Goal: Information Seeking & Learning: Find specific page/section

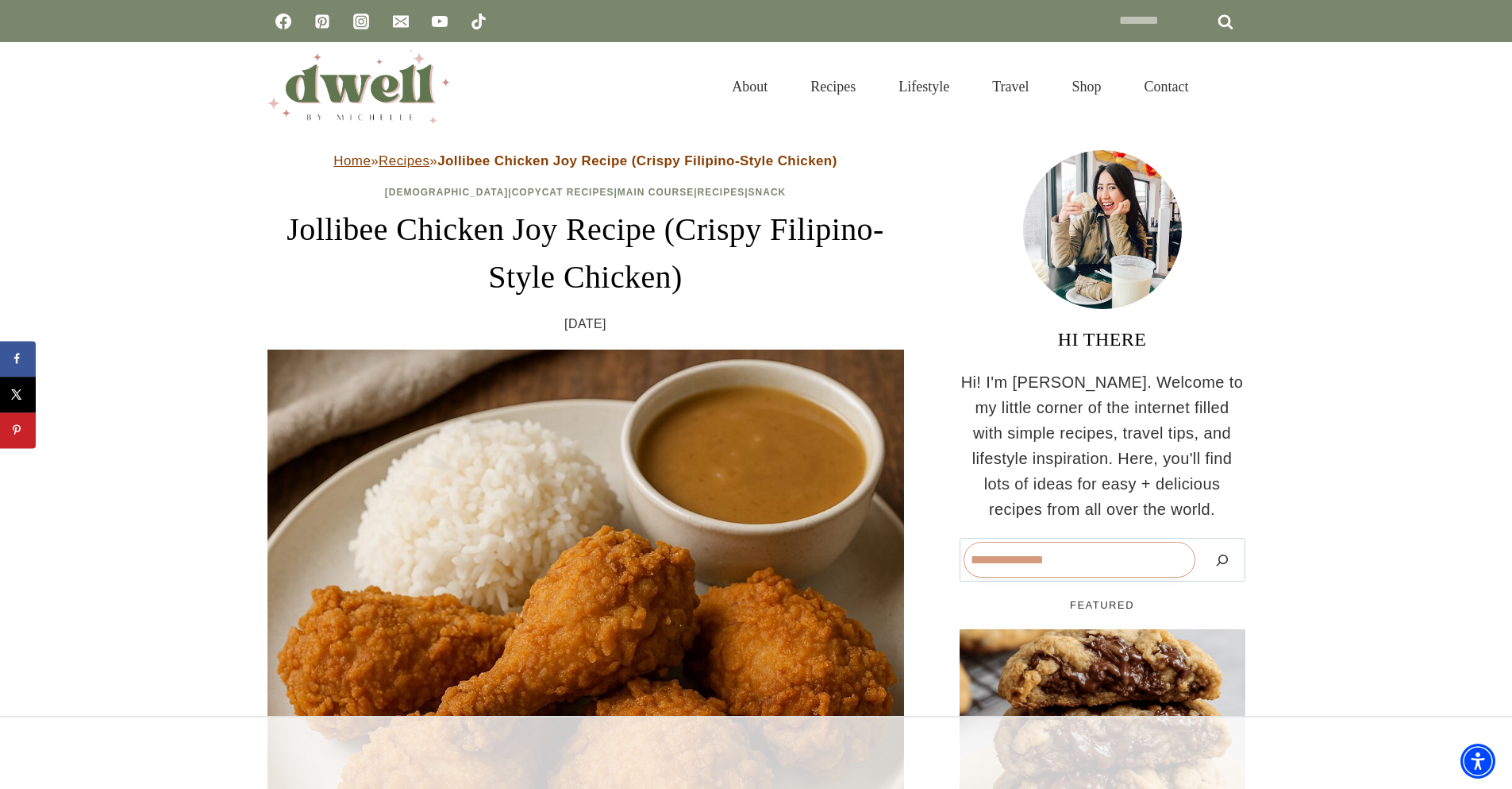
click at [1078, 559] on input "Search" at bounding box center [1079, 559] width 232 height 36
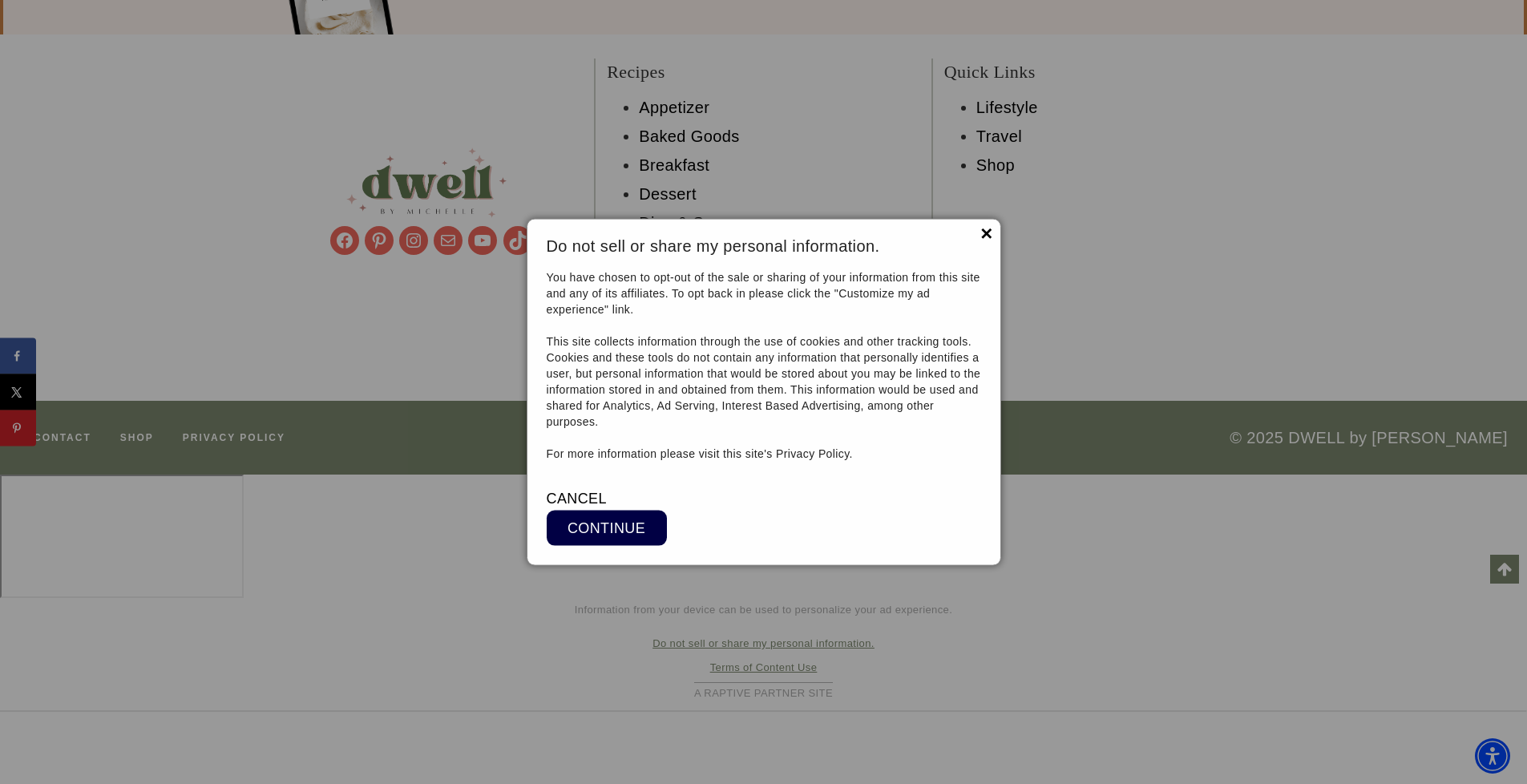
scroll to position [14917, 0]
